Goal: Information Seeking & Learning: Find specific fact

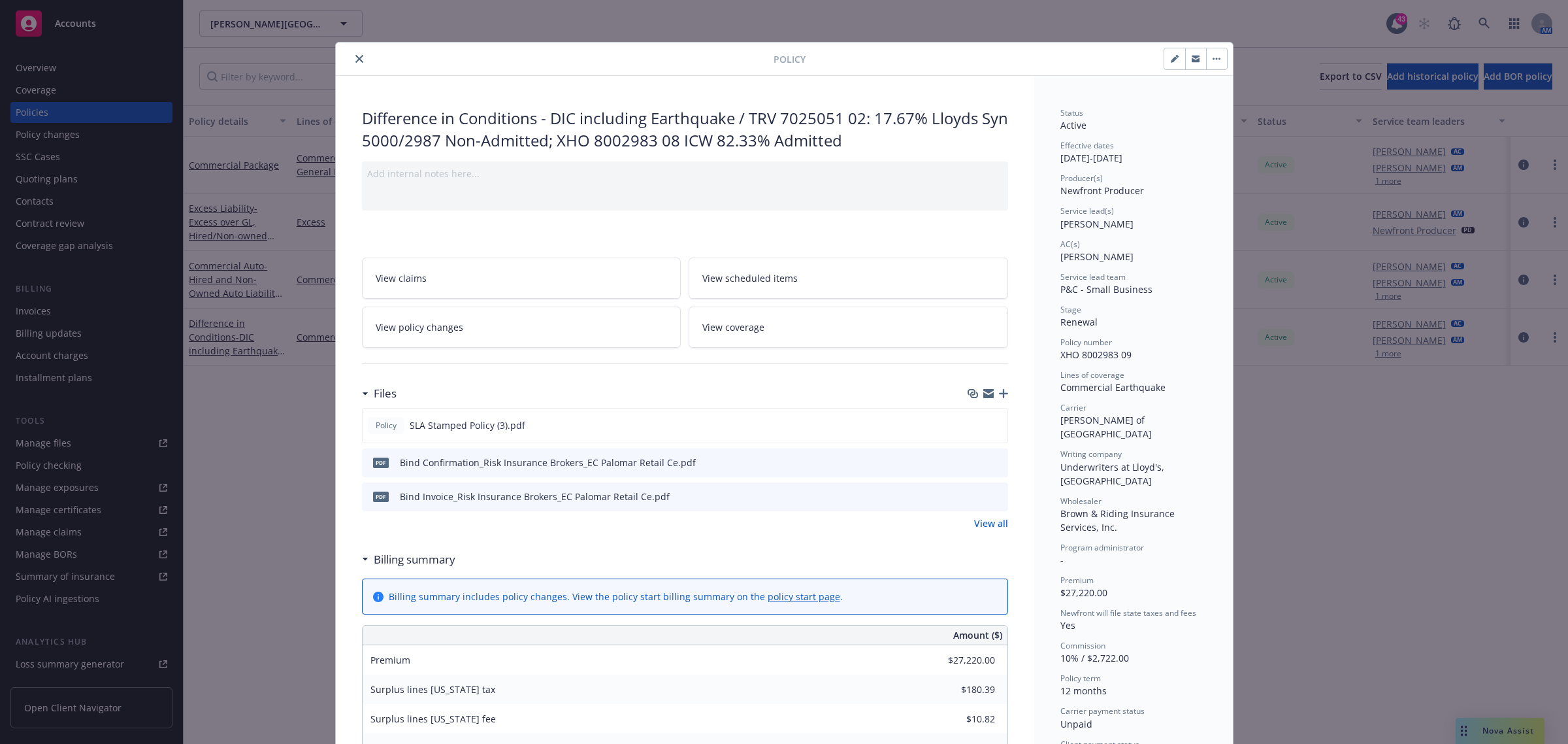
scroll to position [39, 0]
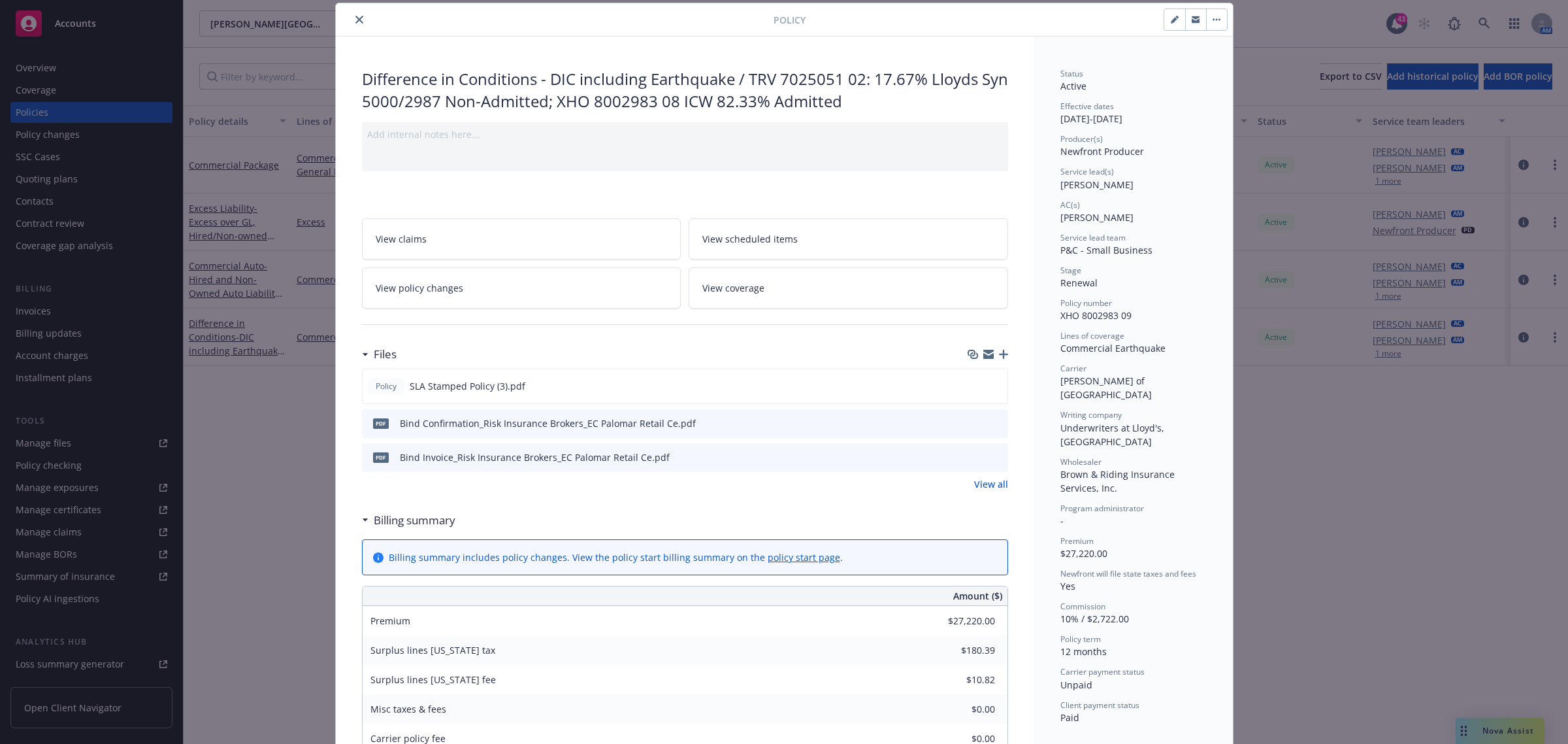
click at [420, 22] on div at bounding box center [558, 20] width 433 height 16
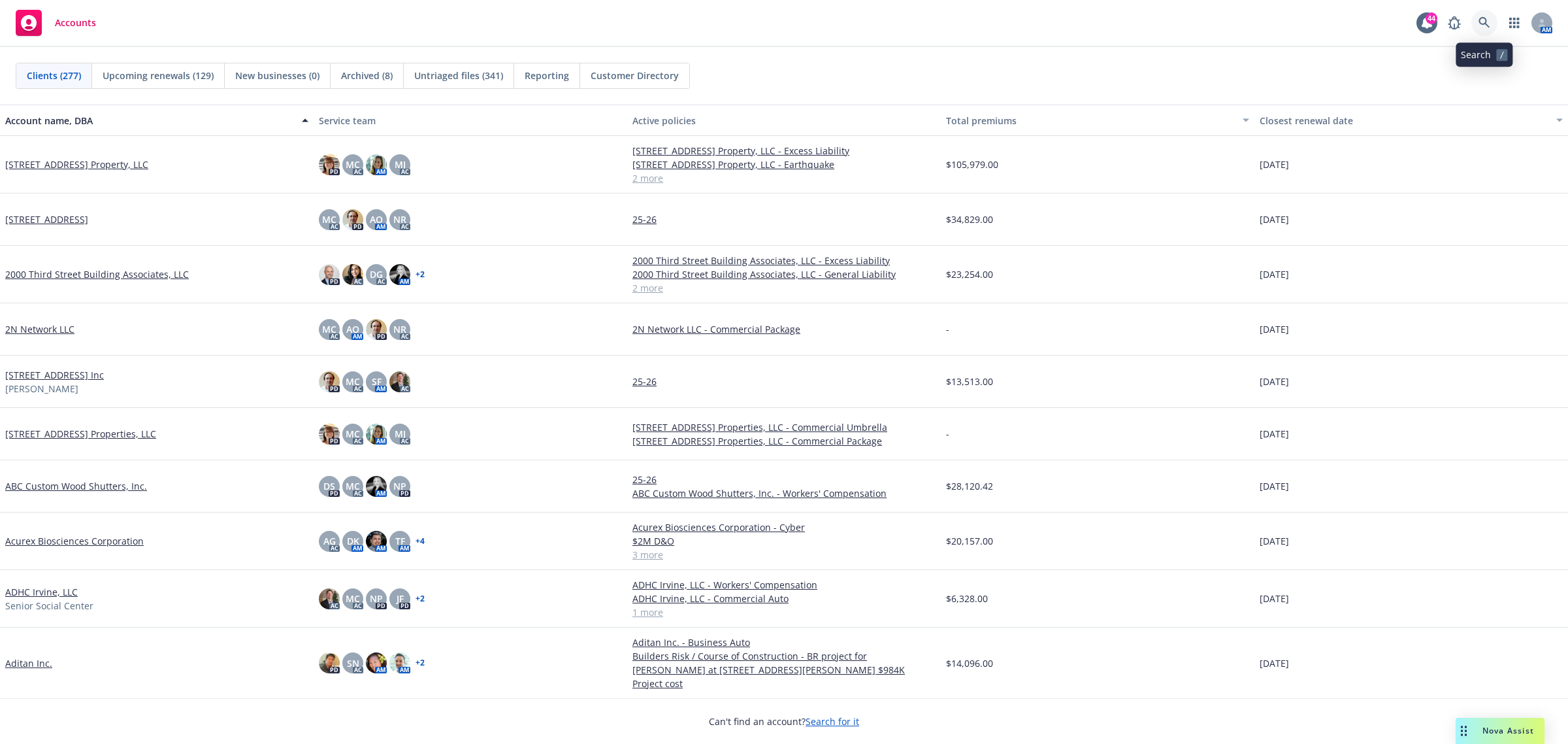
click at [1480, 28] on icon at bounding box center [1484, 22] width 12 height 12
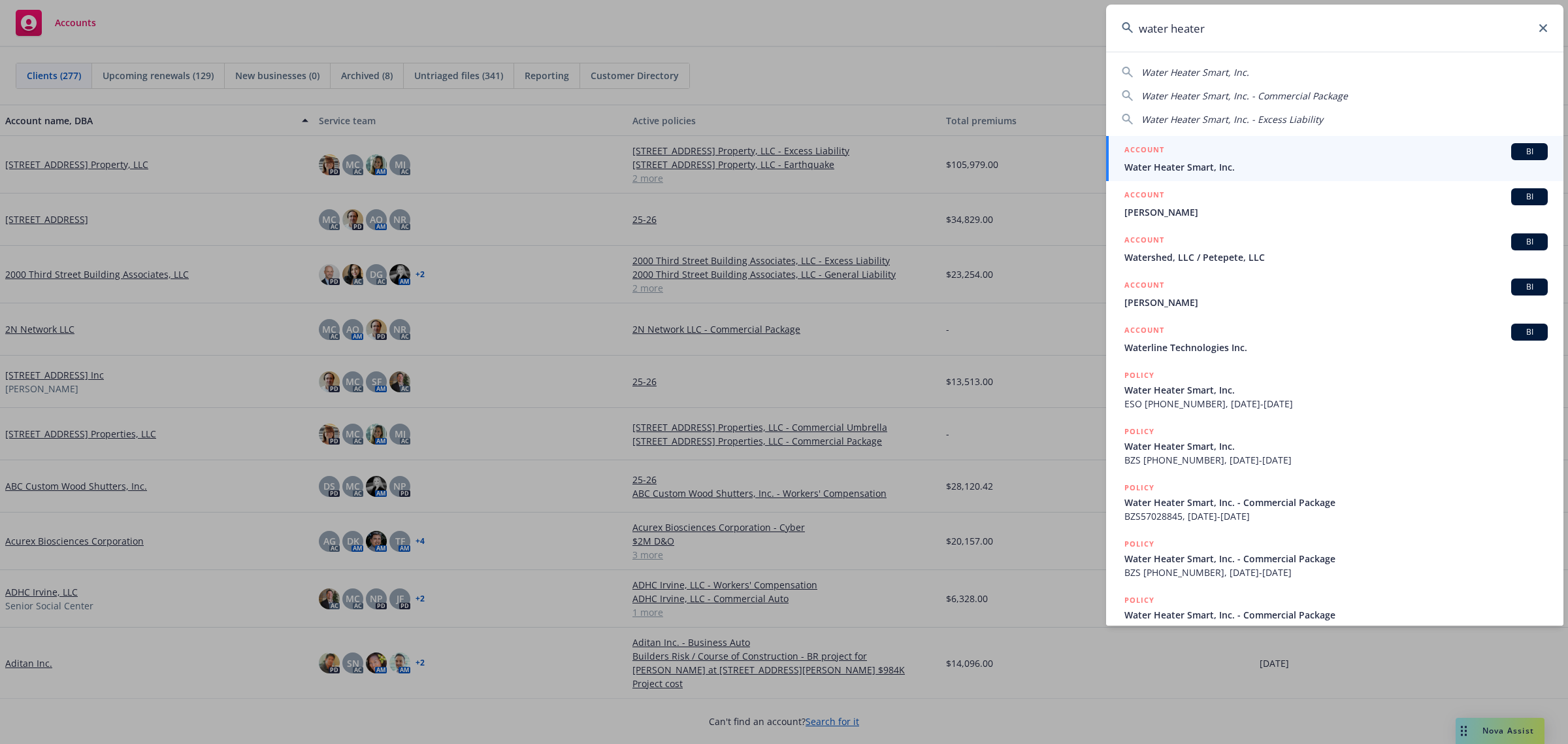
type input "water heater"
click at [1263, 151] on div "ACCOUNT BI" at bounding box center [1336, 151] width 423 height 17
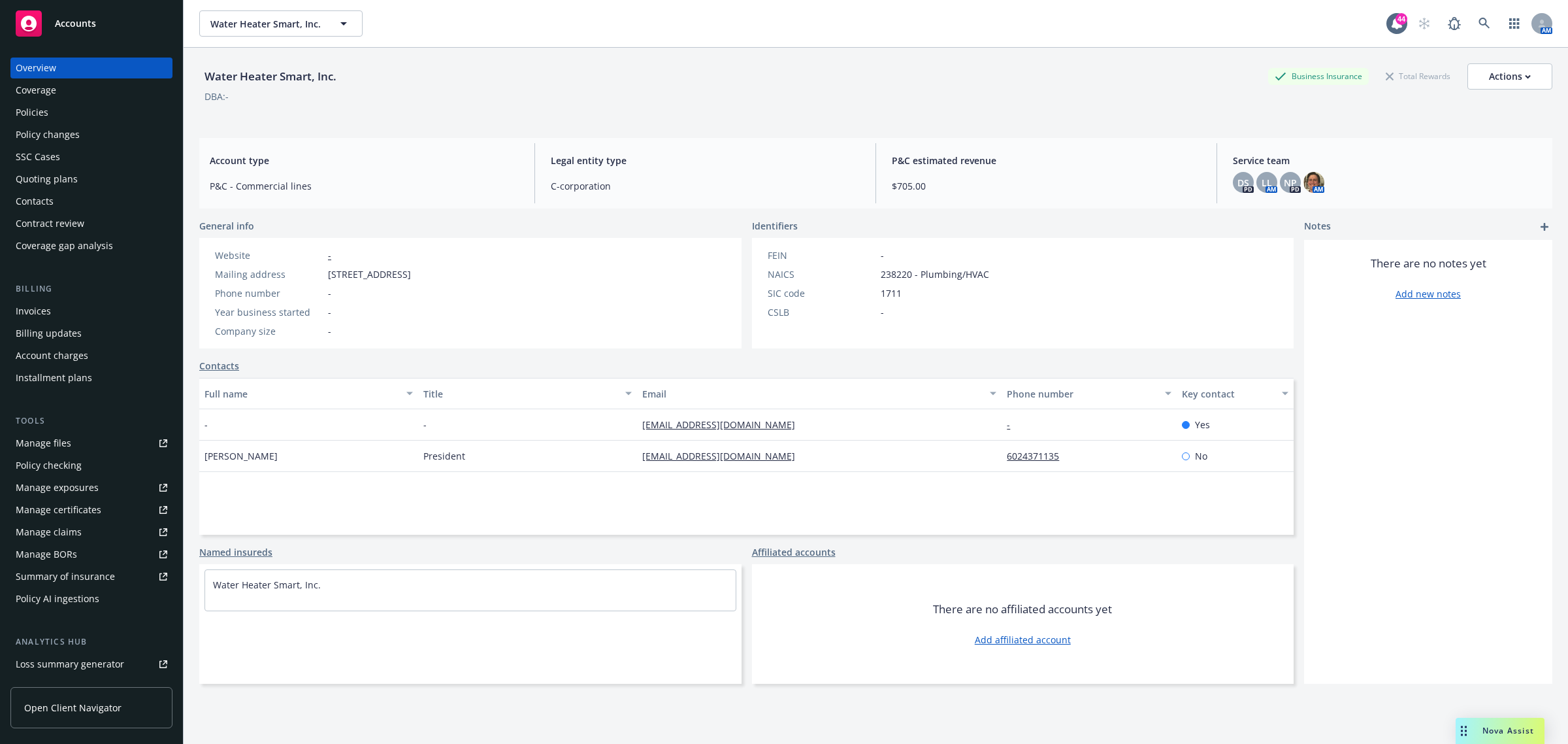
click at [65, 116] on div "Policies" at bounding box center [91, 112] width 151 height 20
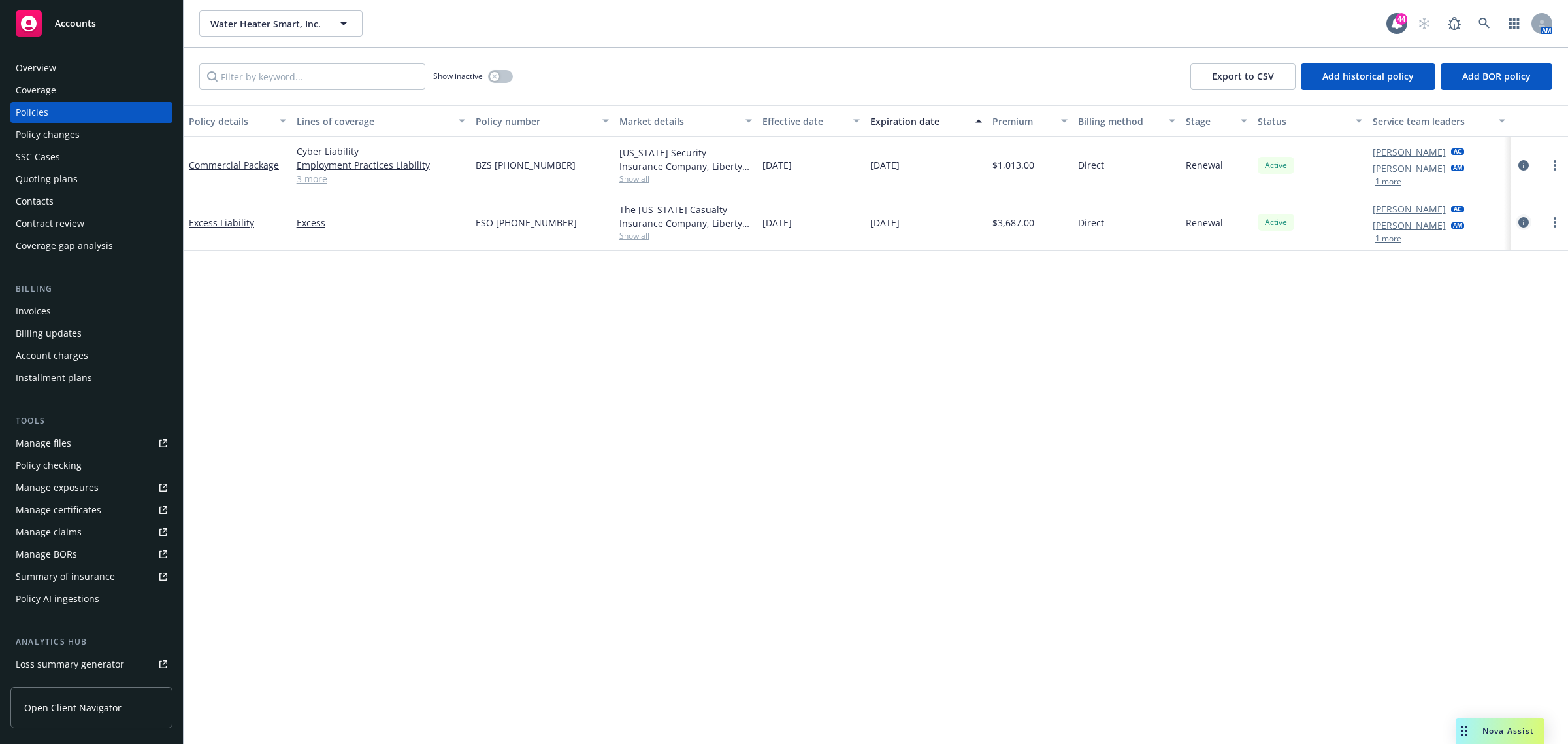
click at [1520, 223] on icon "circleInformation" at bounding box center [1523, 221] width 11 height 11
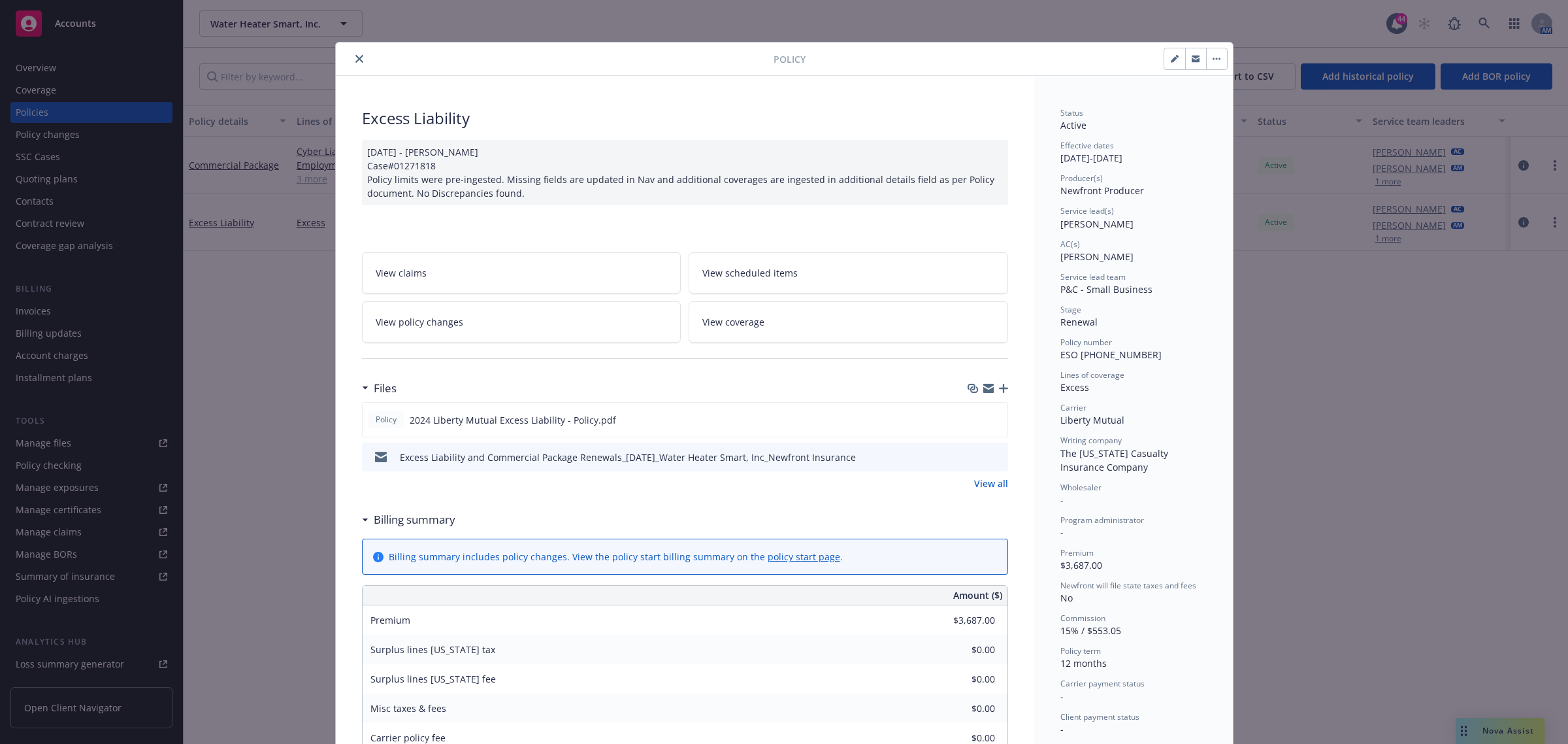
click at [343, 58] on div at bounding box center [558, 59] width 433 height 16
click at [357, 53] on button "close" at bounding box center [360, 59] width 16 height 16
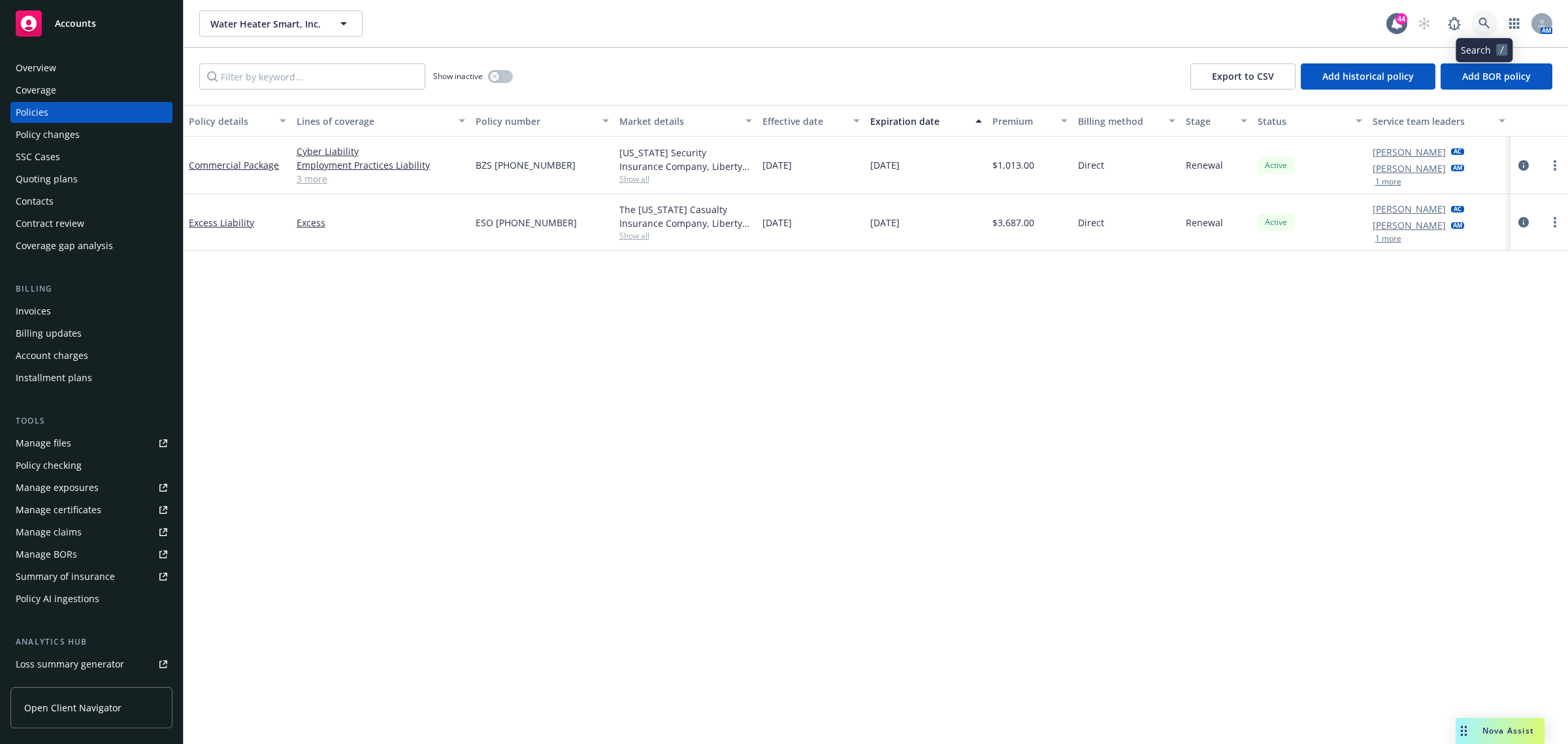
click at [1478, 24] on icon at bounding box center [1484, 23] width 12 height 12
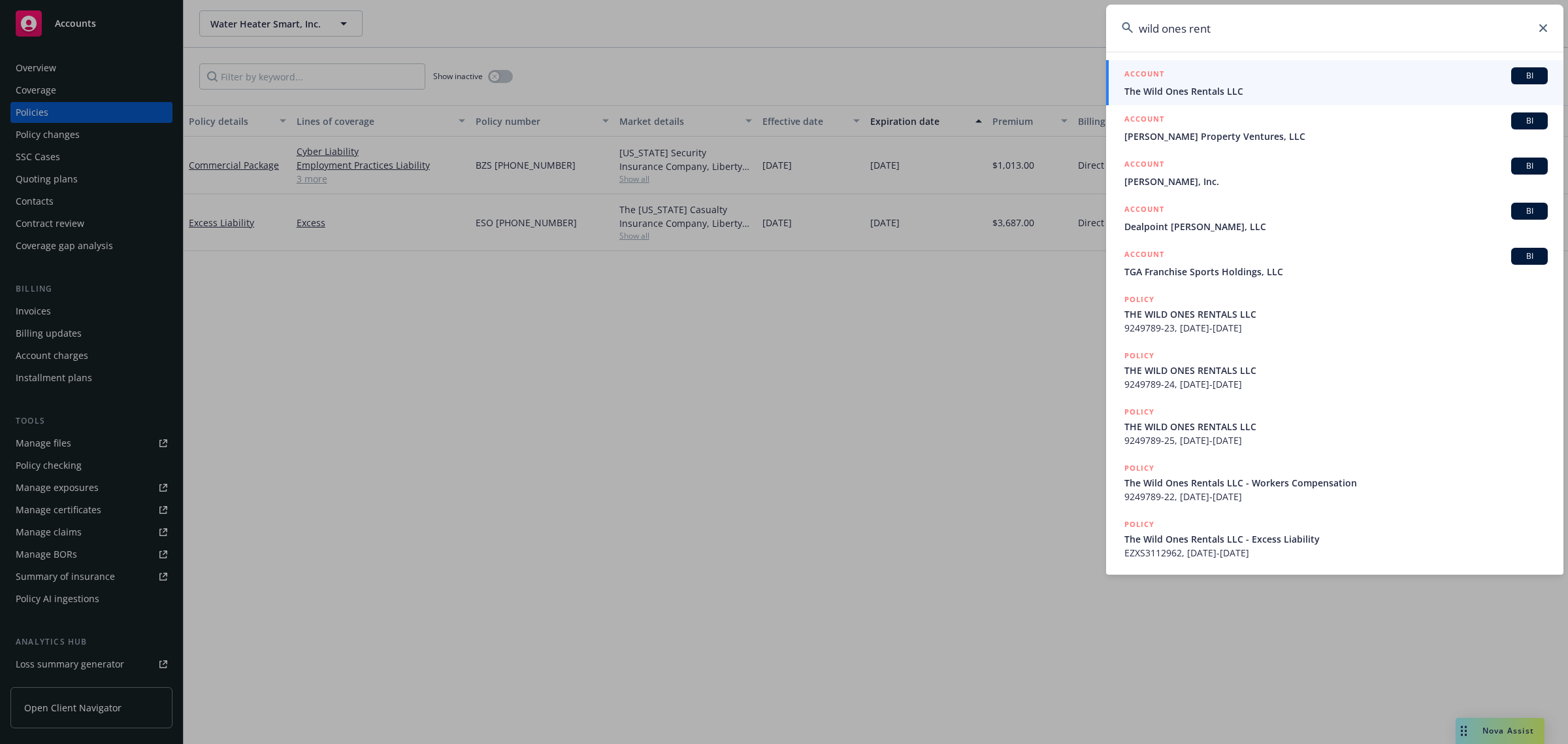
type input "wild ones rent"
click at [1227, 89] on span "The Wild Ones Rentals LLC" at bounding box center [1336, 91] width 423 height 14
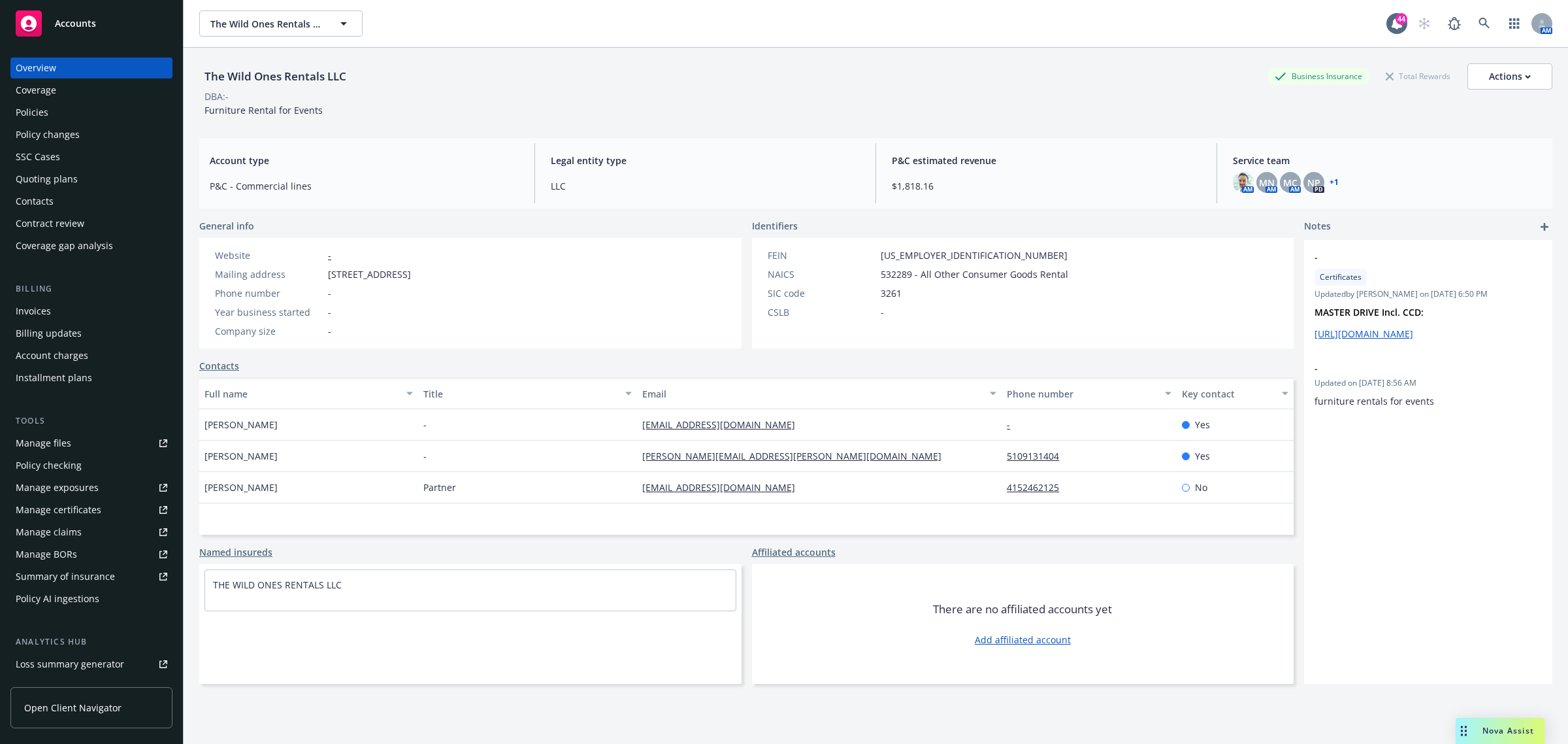
click at [70, 113] on div "Policies" at bounding box center [91, 112] width 151 height 20
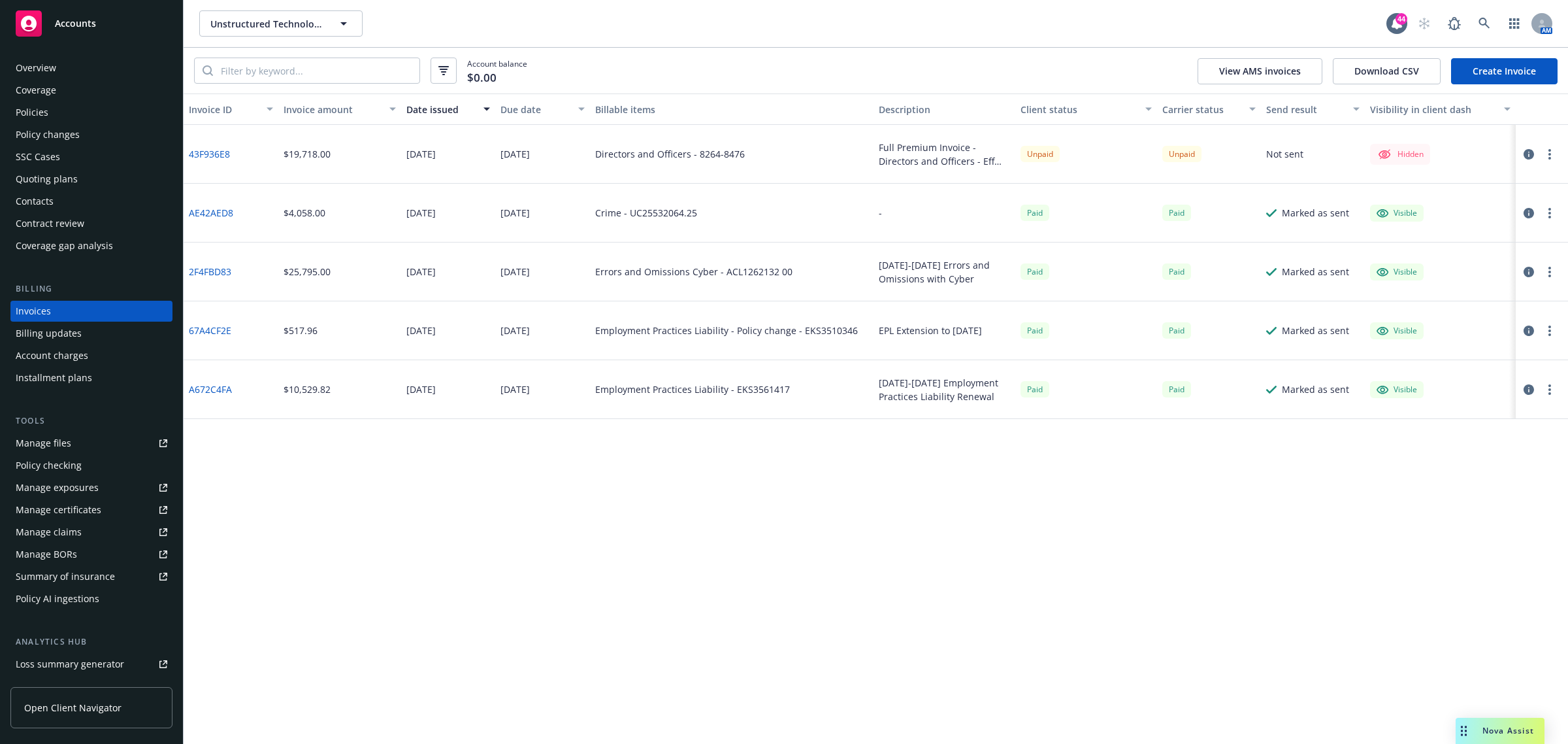
click at [1528, 151] on icon "button" at bounding box center [1529, 154] width 11 height 11
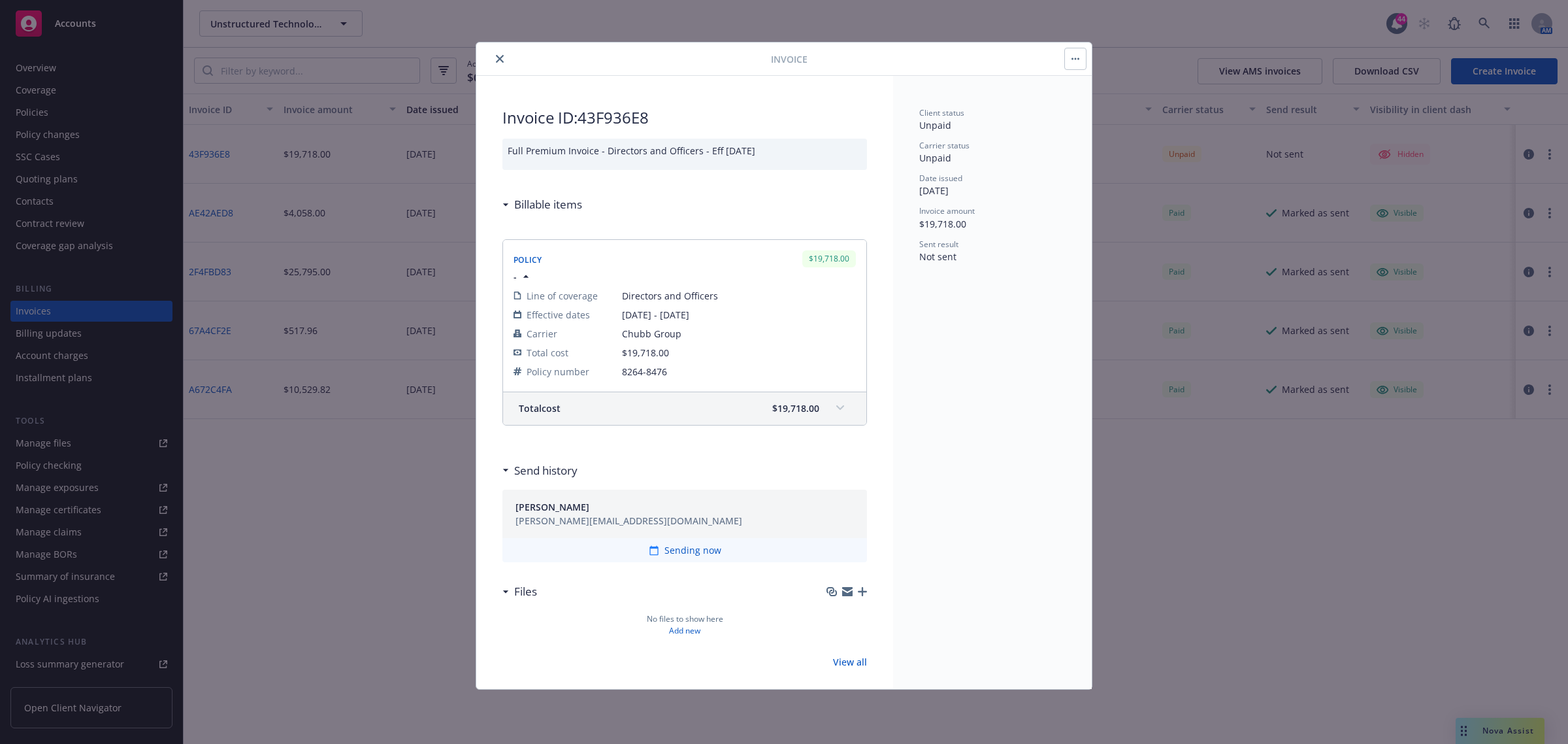
click at [1073, 60] on button "button" at bounding box center [1075, 59] width 20 height 20
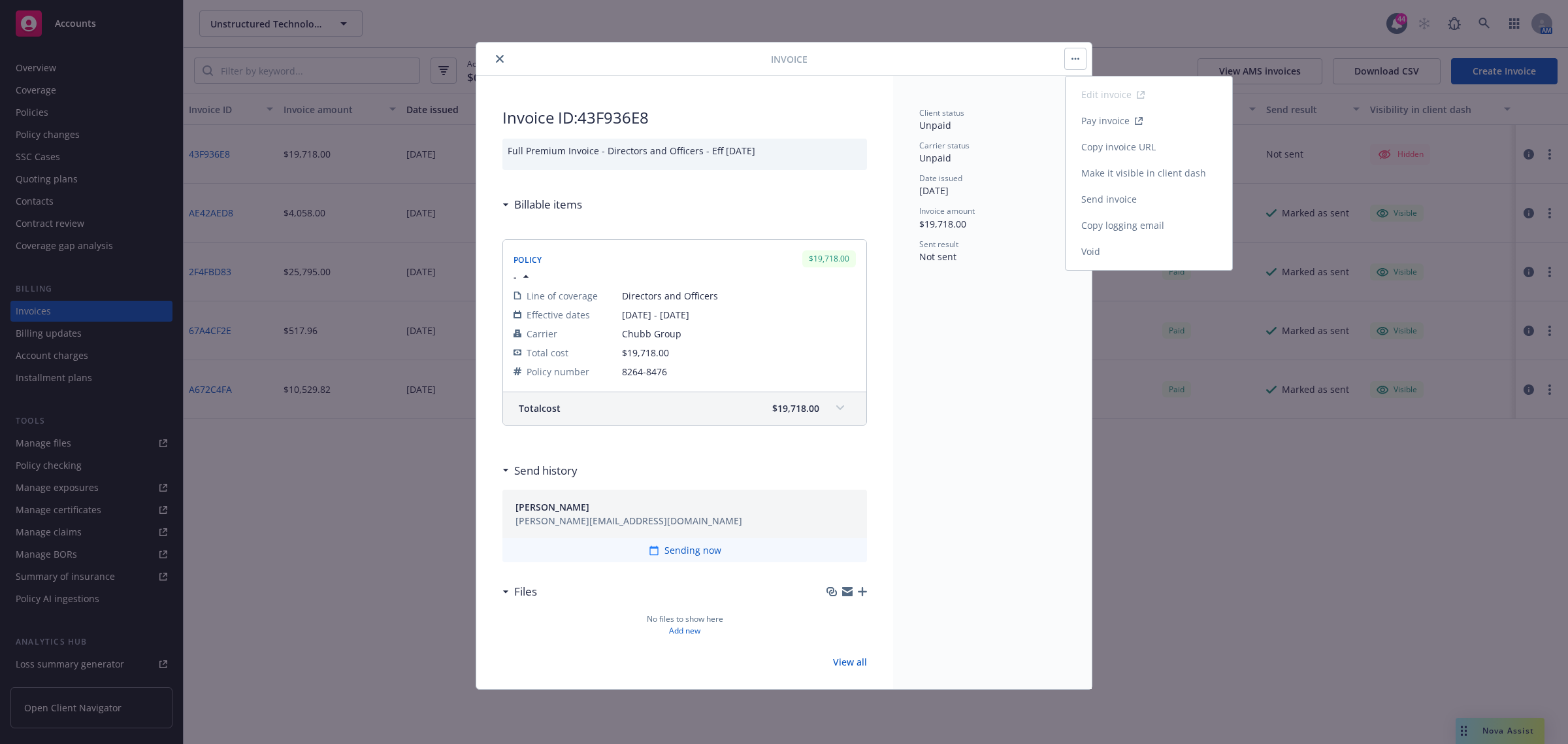
click at [1134, 176] on link "Make it visible in client dash" at bounding box center [1149, 173] width 167 height 26
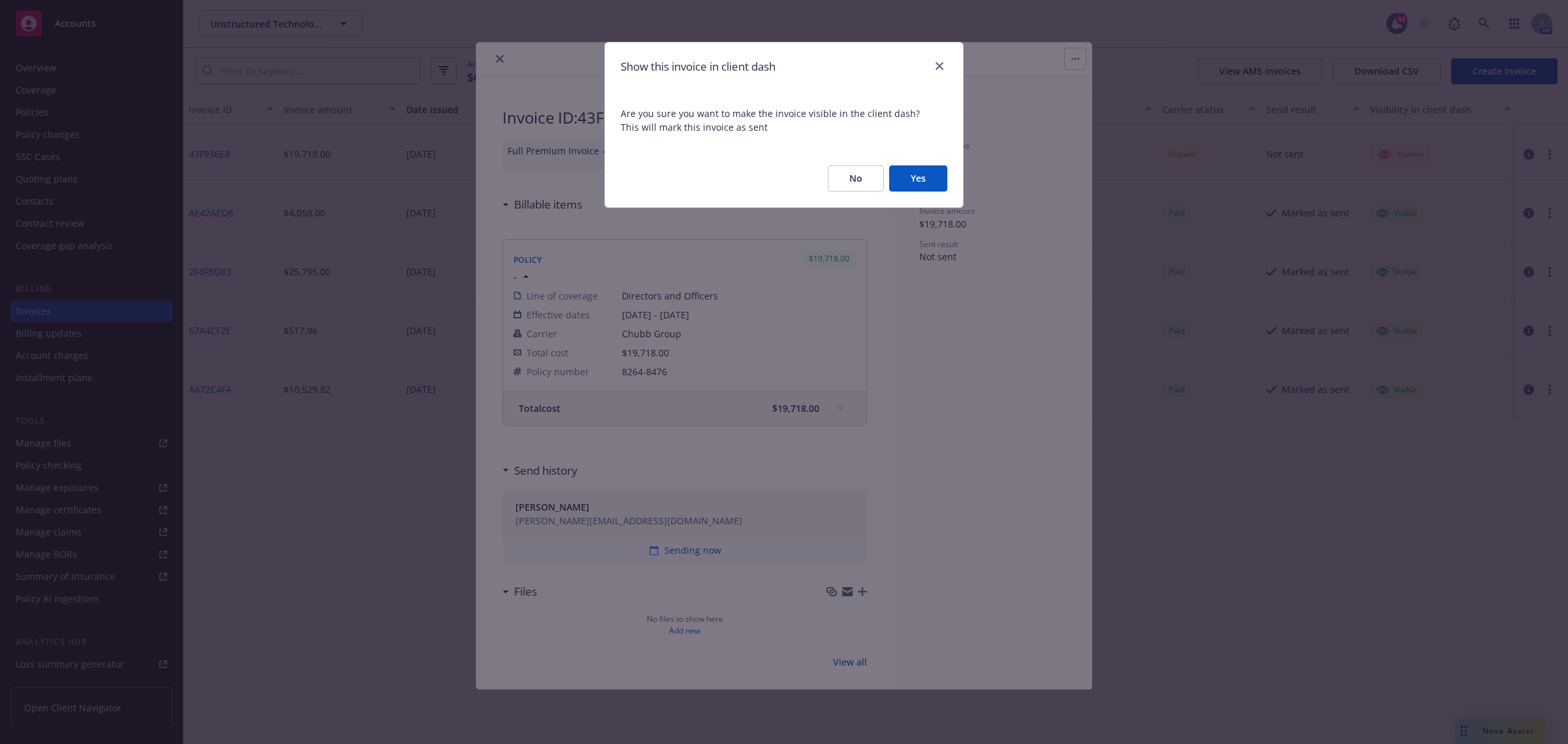
click at [926, 180] on button "Yes" at bounding box center [919, 178] width 59 height 26
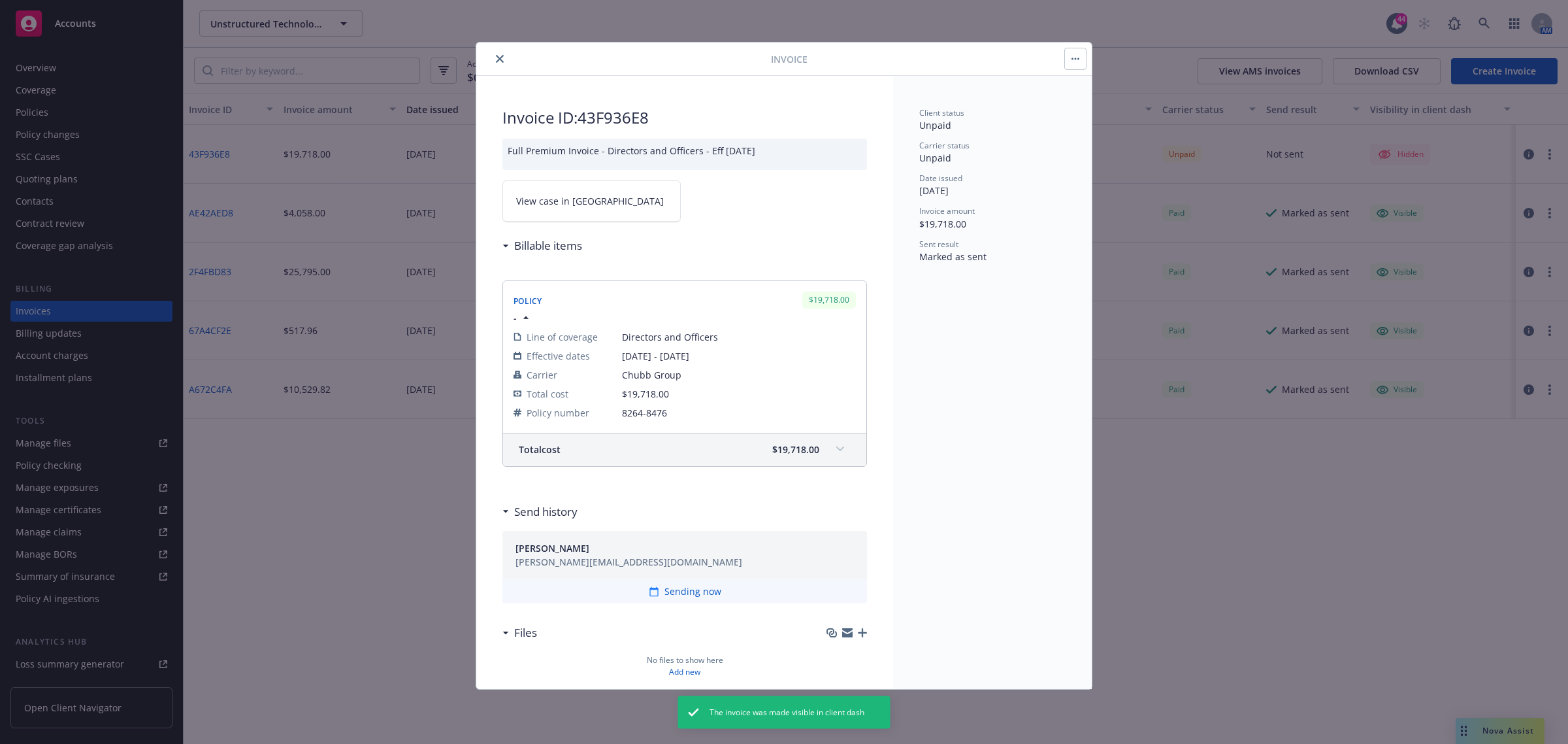
click at [625, 200] on link "View case in [GEOGRAPHIC_DATA]" at bounding box center [591, 201] width 178 height 41
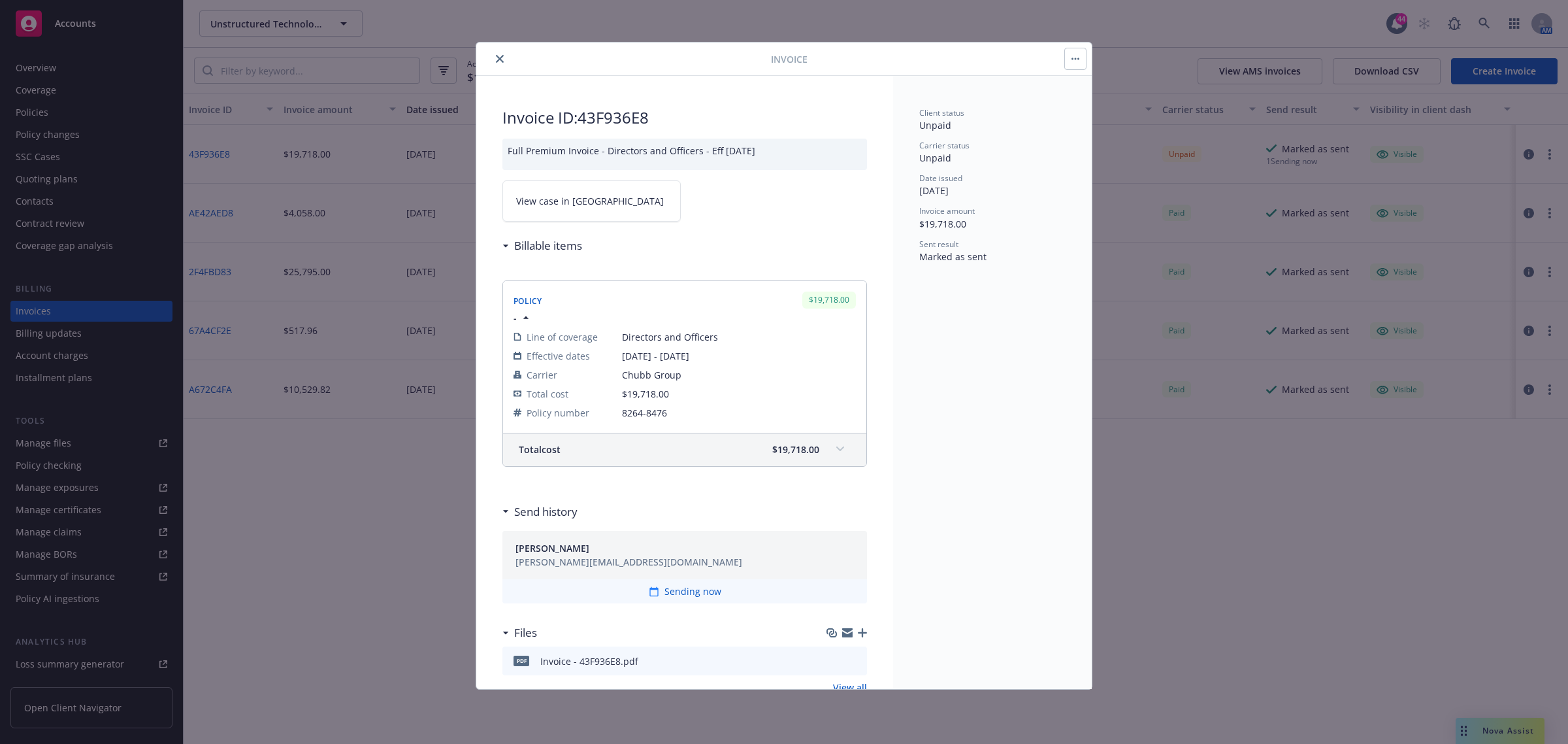
drag, startPoint x: 498, startPoint y: 59, endPoint x: 239, endPoint y: 58, distance: 259.0
click at [498, 59] on icon "close" at bounding box center [500, 59] width 8 height 8
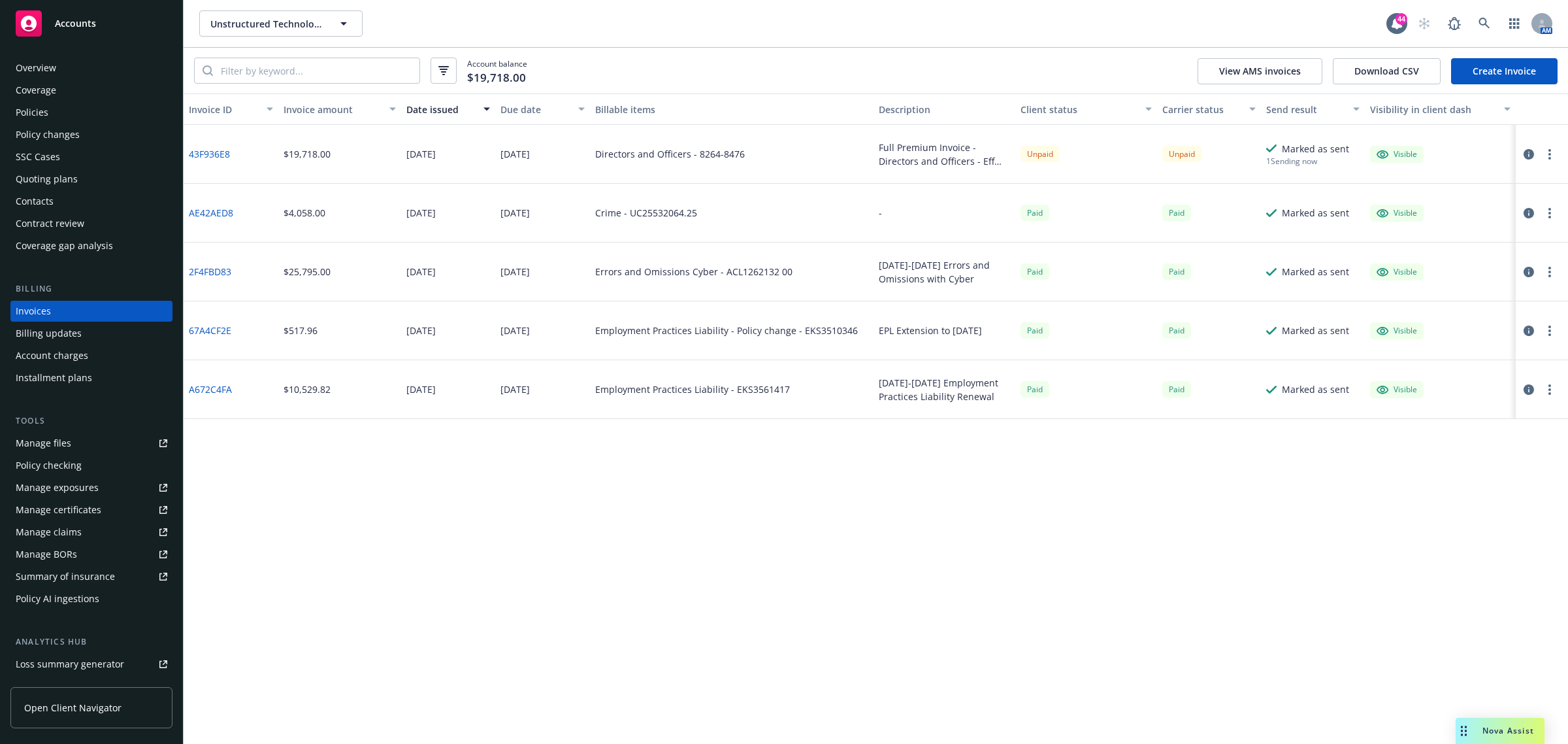
click at [84, 59] on div "Overview" at bounding box center [91, 67] width 151 height 20
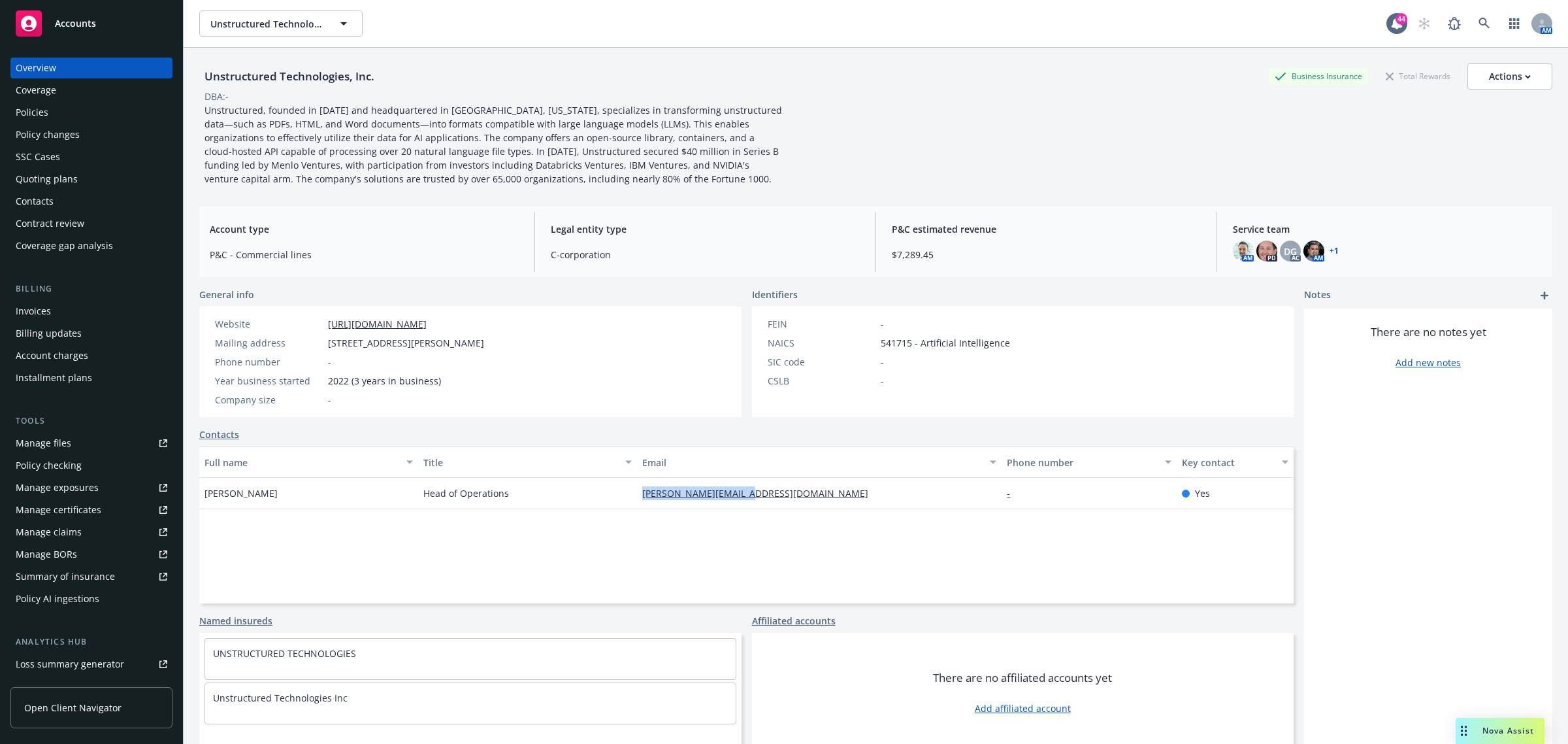
drag, startPoint x: 784, startPoint y: 506, endPoint x: 606, endPoint y: 501, distance: 178.1
click at [606, 501] on div "[PERSON_NAME] Head of Operations [PERSON_NAME][EMAIL_ADDRESS][DOMAIN_NAME] - Yes" at bounding box center [746, 493] width 1094 height 31
copy div "[PERSON_NAME][EMAIL_ADDRESS][DOMAIN_NAME]"
click at [64, 128] on div "Policy changes" at bounding box center [48, 134] width 64 height 20
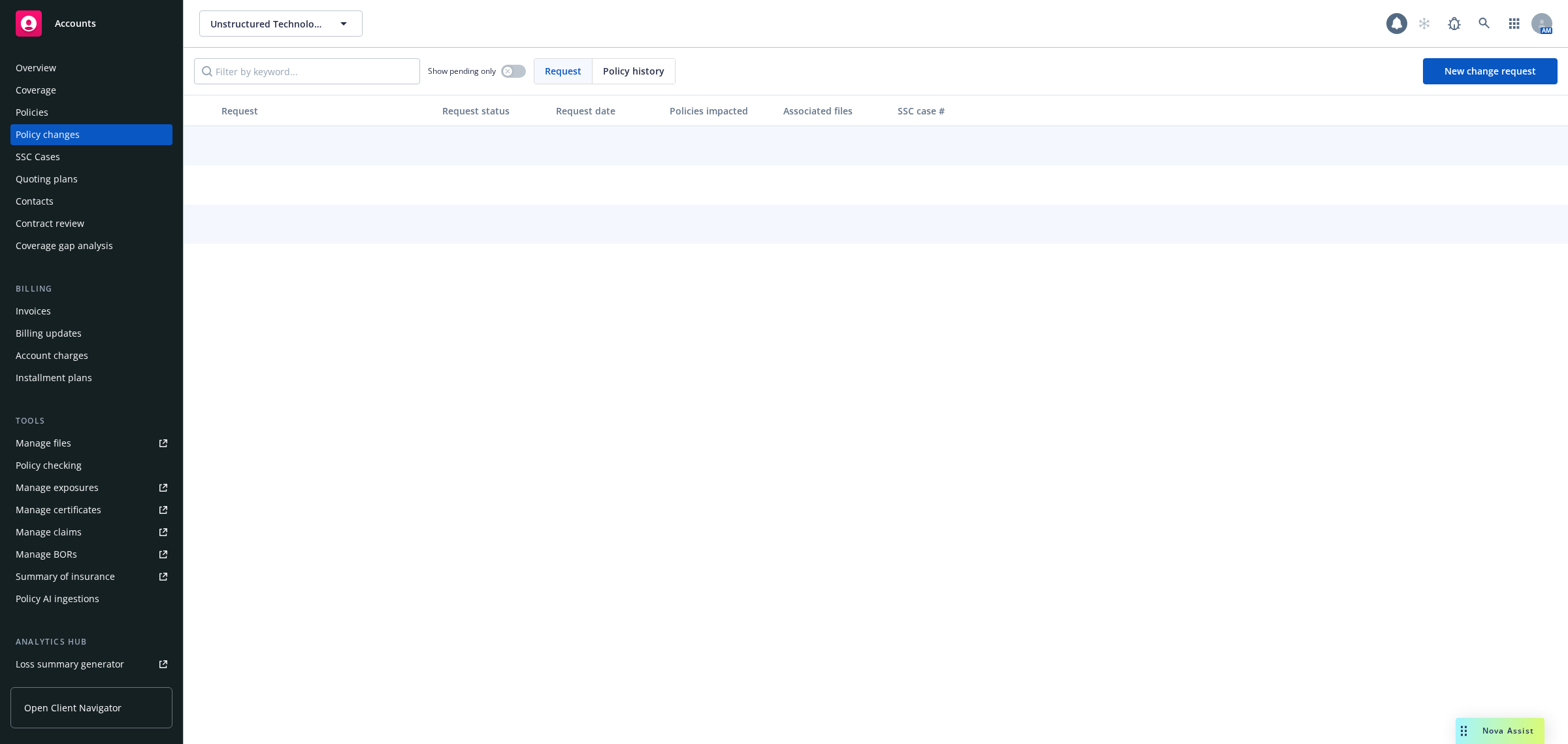
click at [65, 110] on div "Policies" at bounding box center [91, 112] width 151 height 20
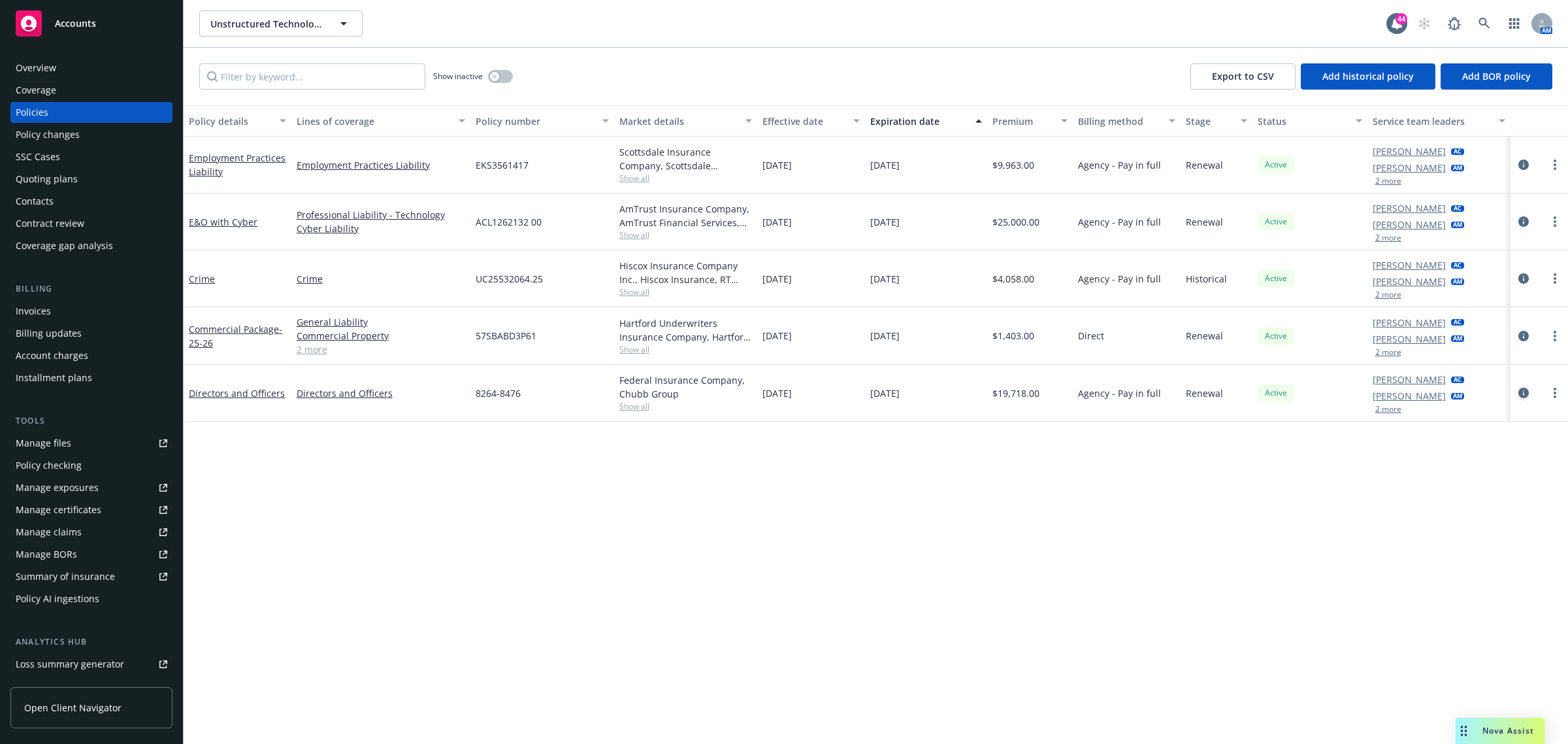
click at [1516, 389] on link "circleInformation" at bounding box center [1524, 393] width 16 height 16
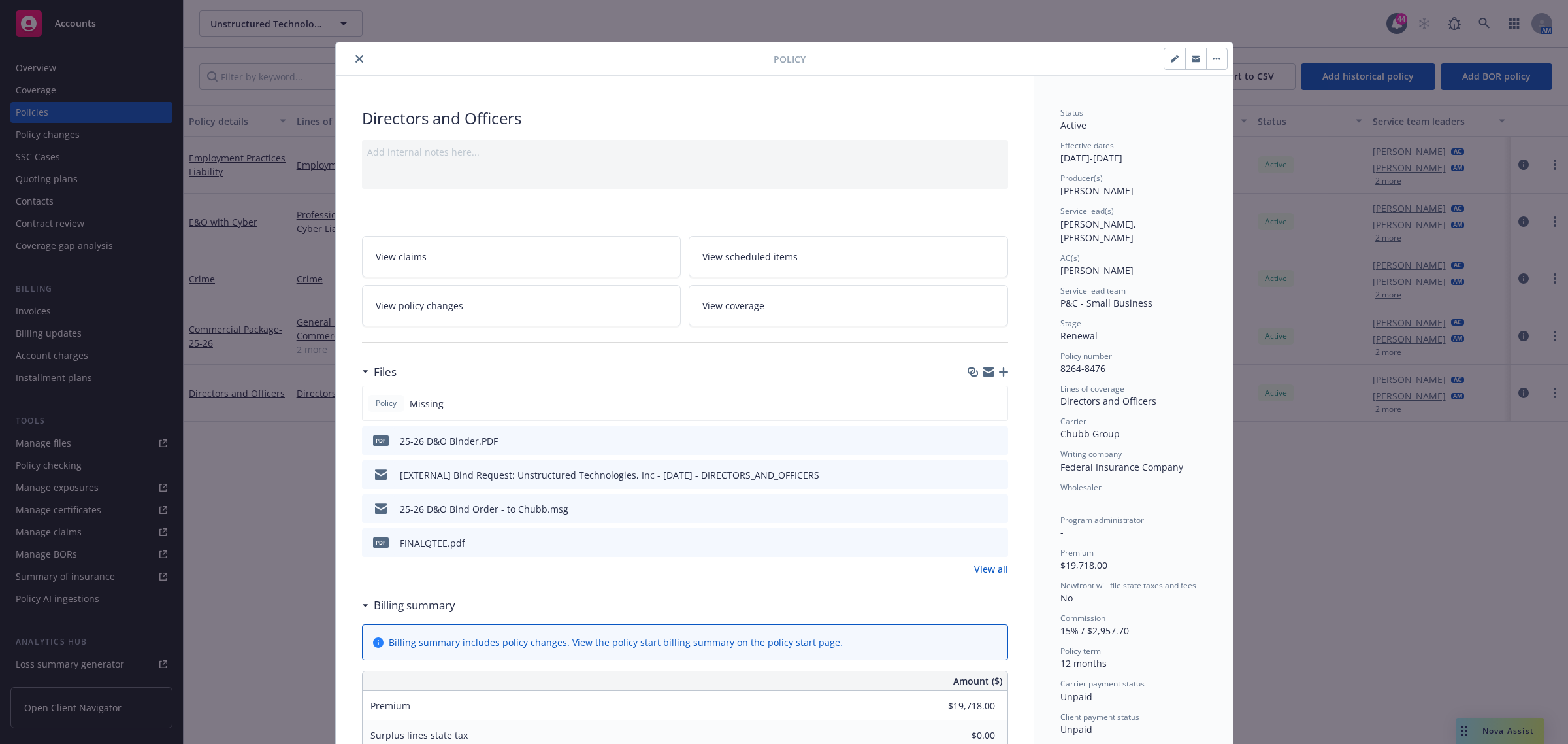
click at [969, 437] on icon "download file" at bounding box center [974, 440] width 11 height 11
click at [356, 57] on icon "close" at bounding box center [360, 59] width 8 height 8
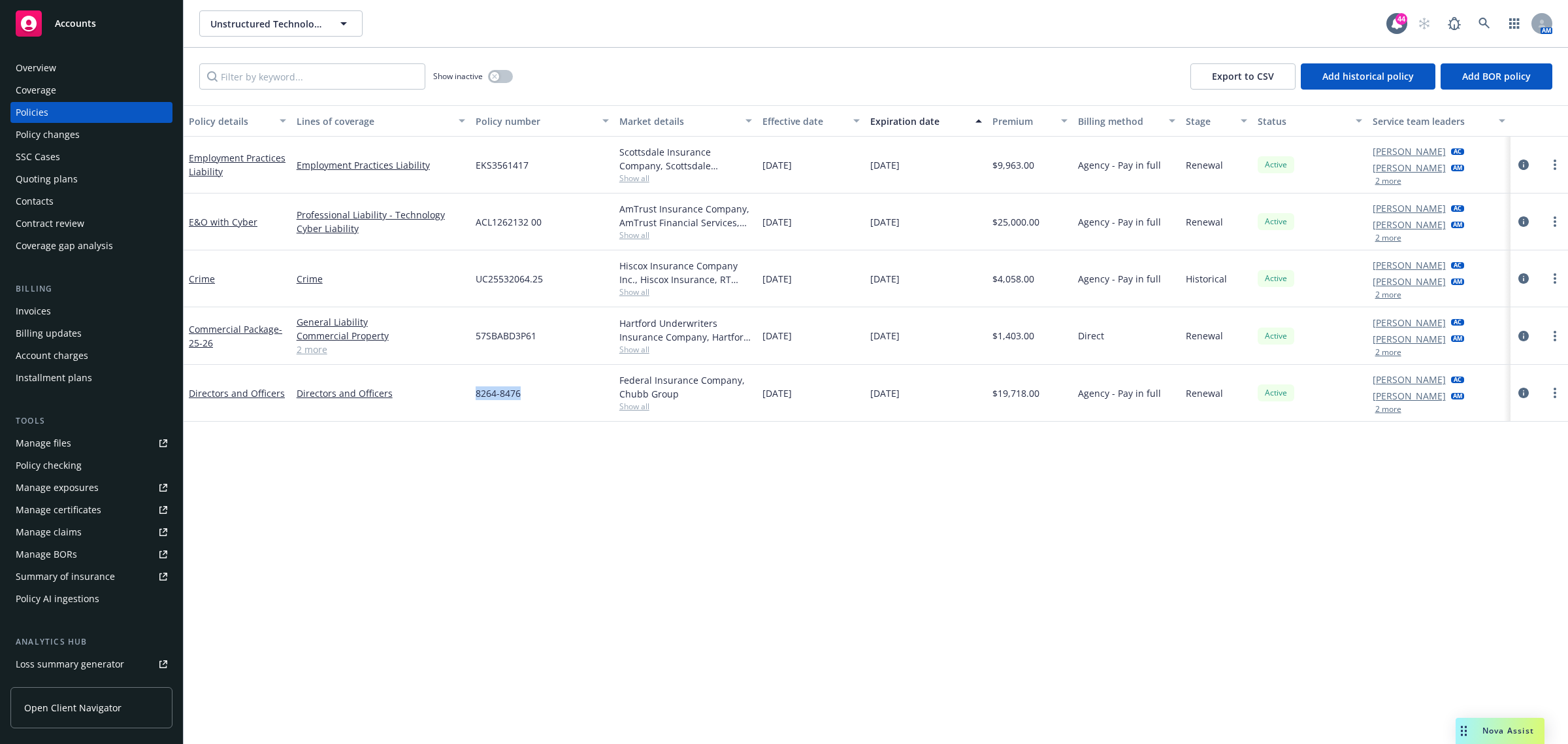
drag, startPoint x: 546, startPoint y: 406, endPoint x: 466, endPoint y: 406, distance: 80.0
click at [466, 406] on div "Directors and Officers Directors and Officers 8264-8476 Federal Insurance Compa…" at bounding box center [876, 393] width 1385 height 57
copy div "8264-8476"
